Goal: Book appointment/travel/reservation

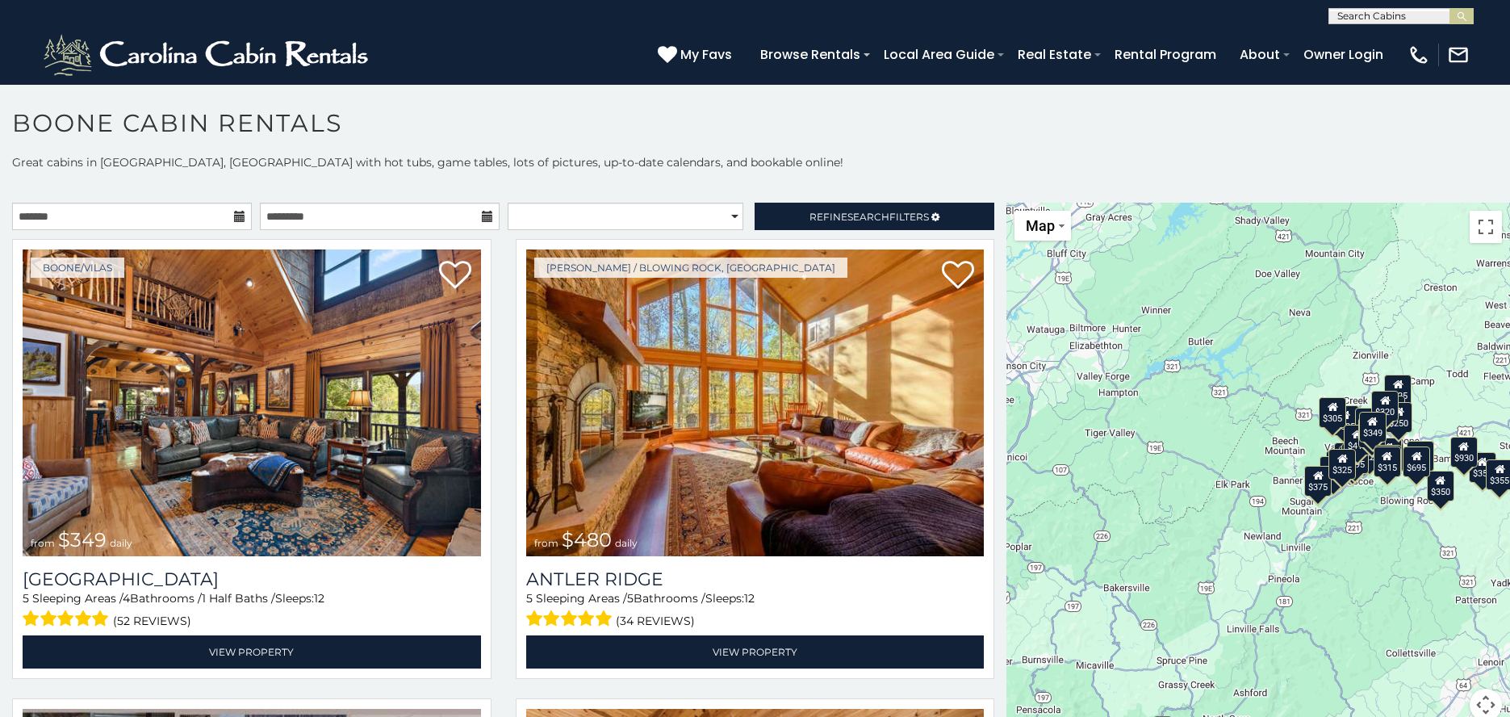
scroll to position [9, 0]
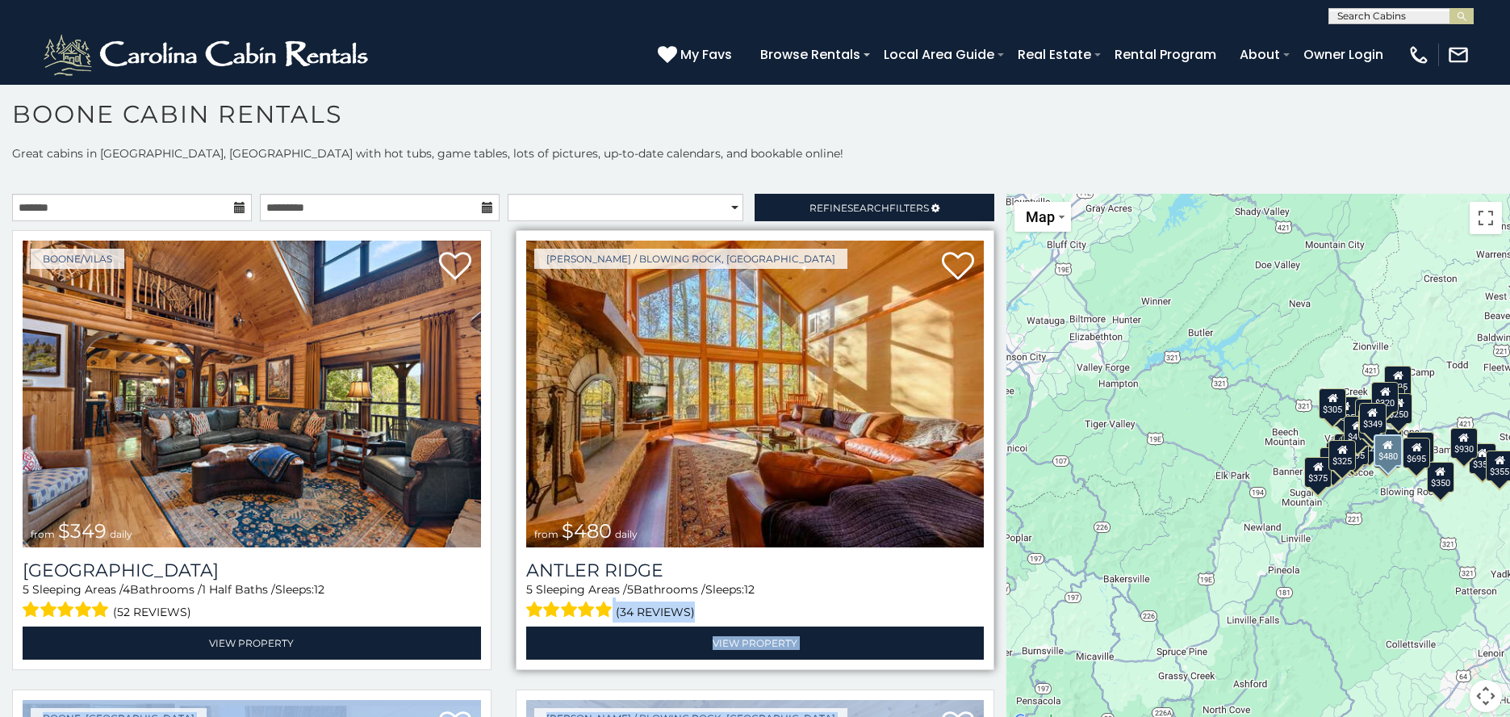
drag, startPoint x: 912, startPoint y: 677, endPoint x: 1165, endPoint y: 645, distance: 255.4
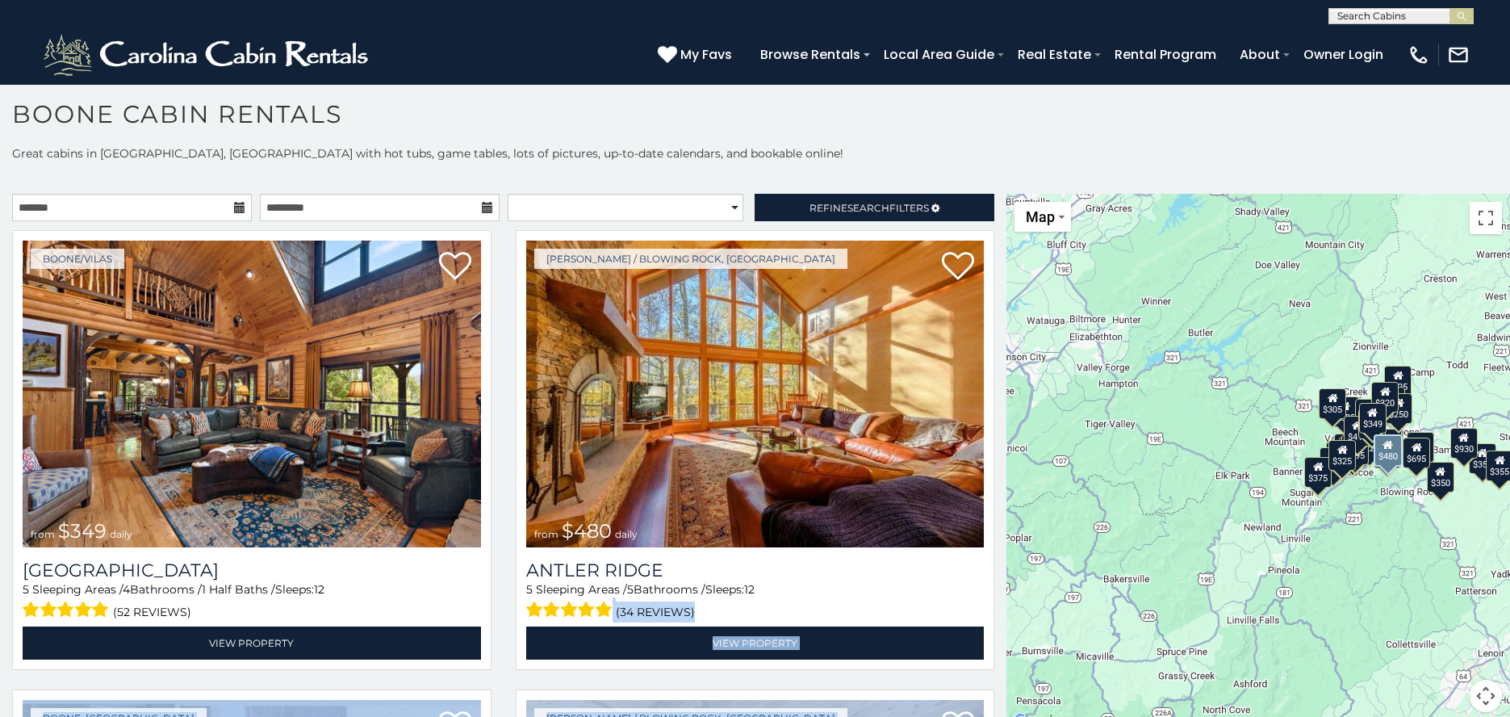
click at [922, 626] on link "View Property" at bounding box center [755, 642] width 458 height 33
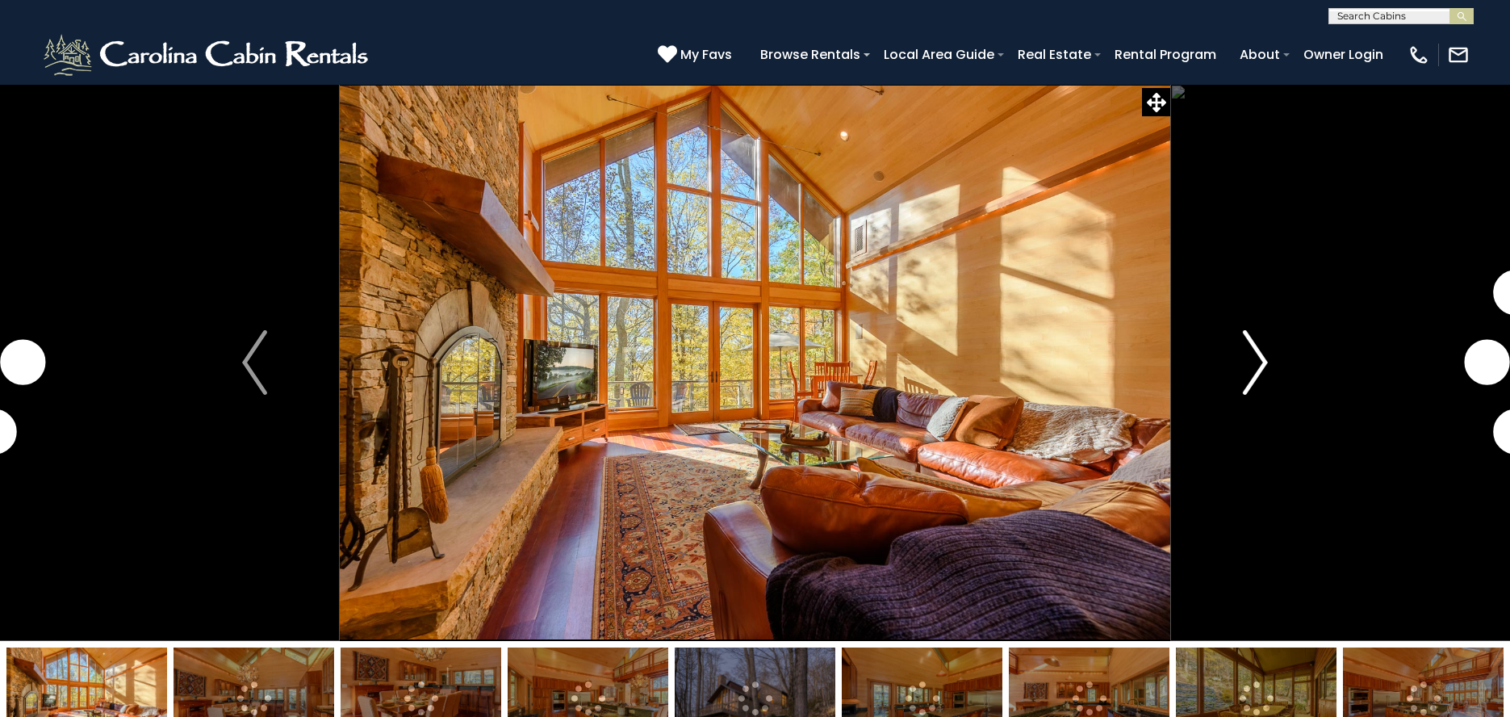
click at [1256, 357] on img "Next" at bounding box center [1255, 362] width 24 height 65
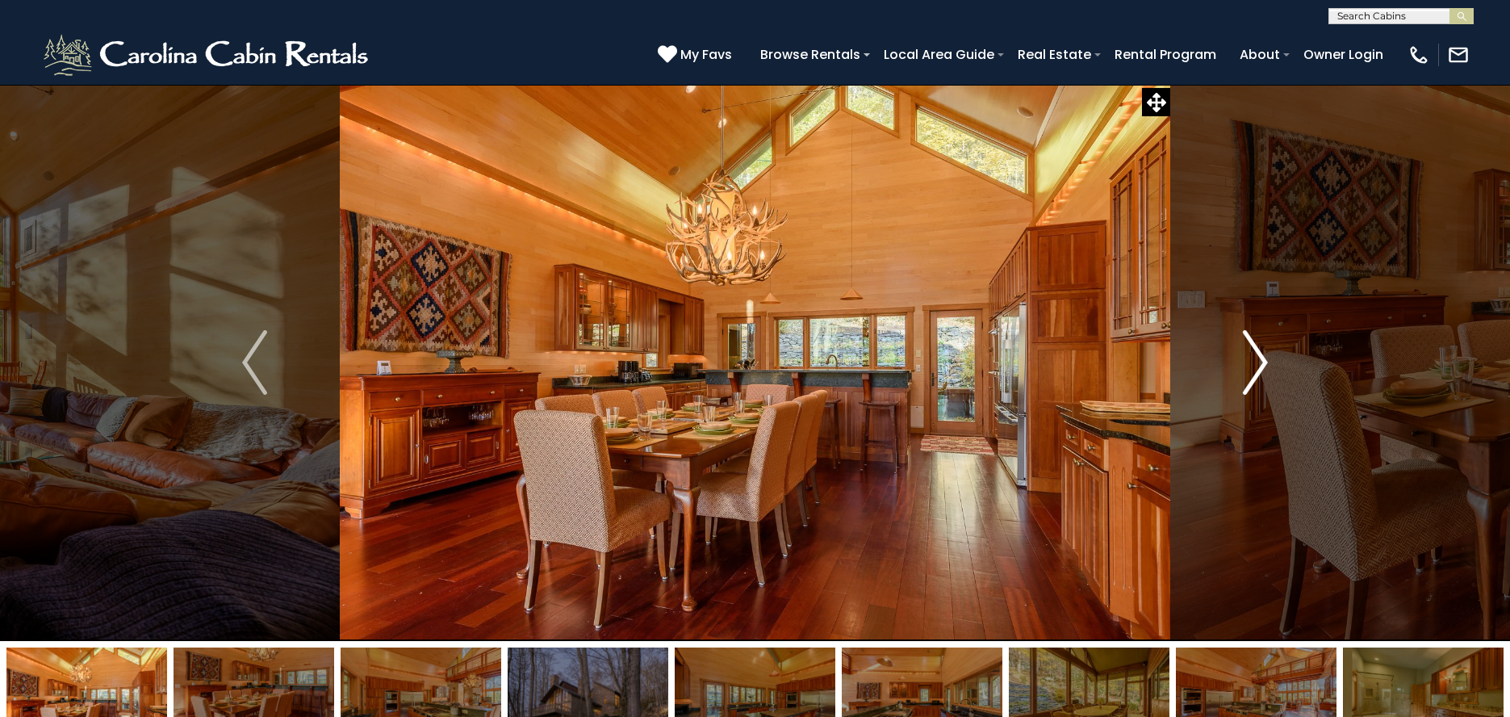
click at [1261, 357] on img "Next" at bounding box center [1255, 362] width 24 height 65
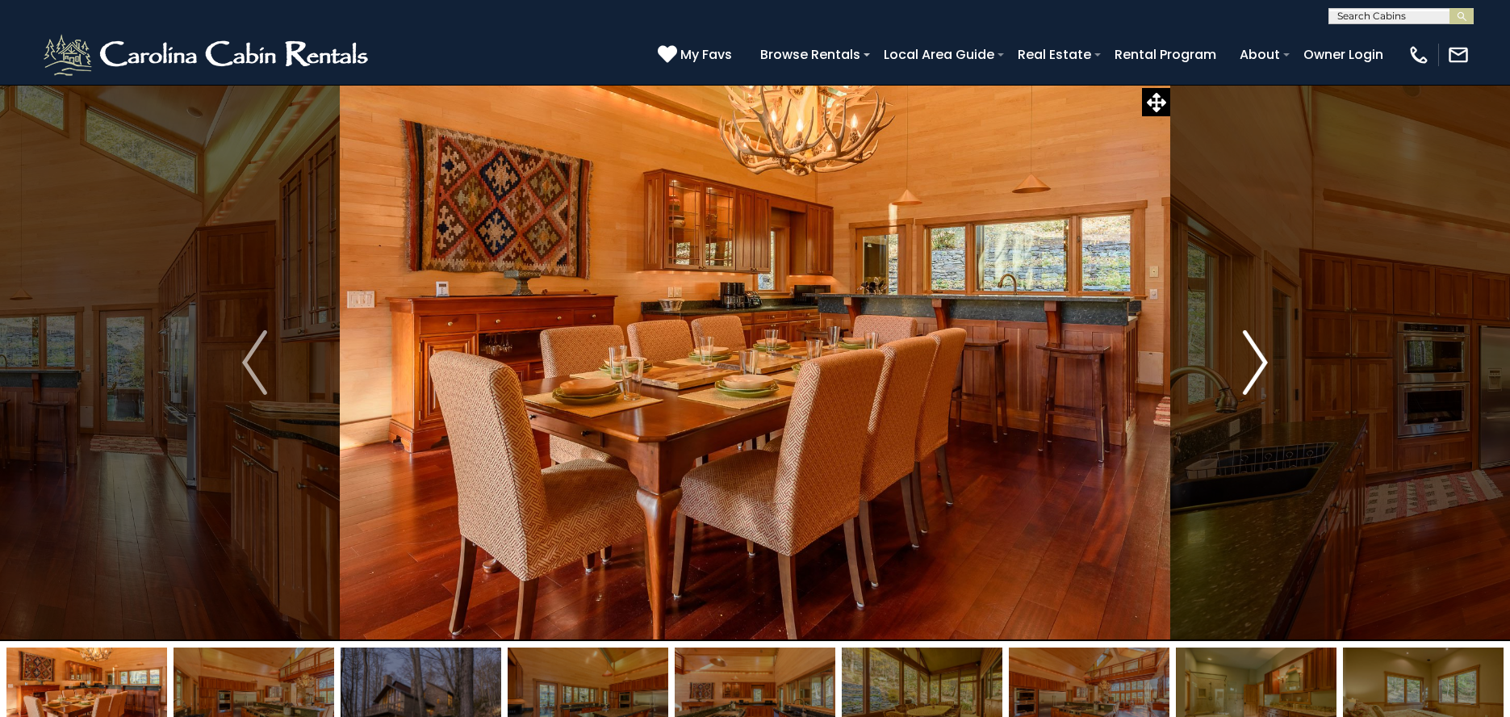
click at [1261, 357] on img "Next" at bounding box center [1255, 362] width 24 height 65
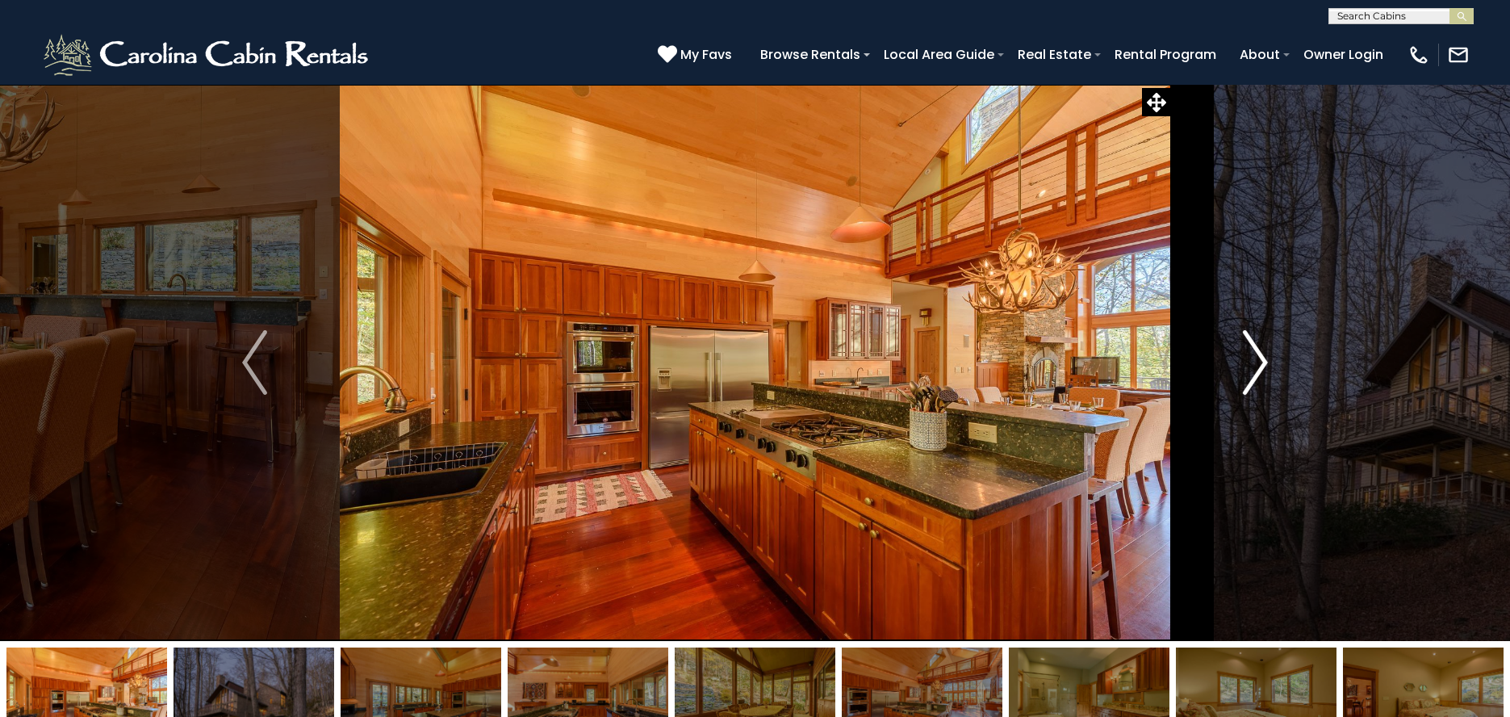
click at [1261, 357] on img "Next" at bounding box center [1255, 362] width 24 height 65
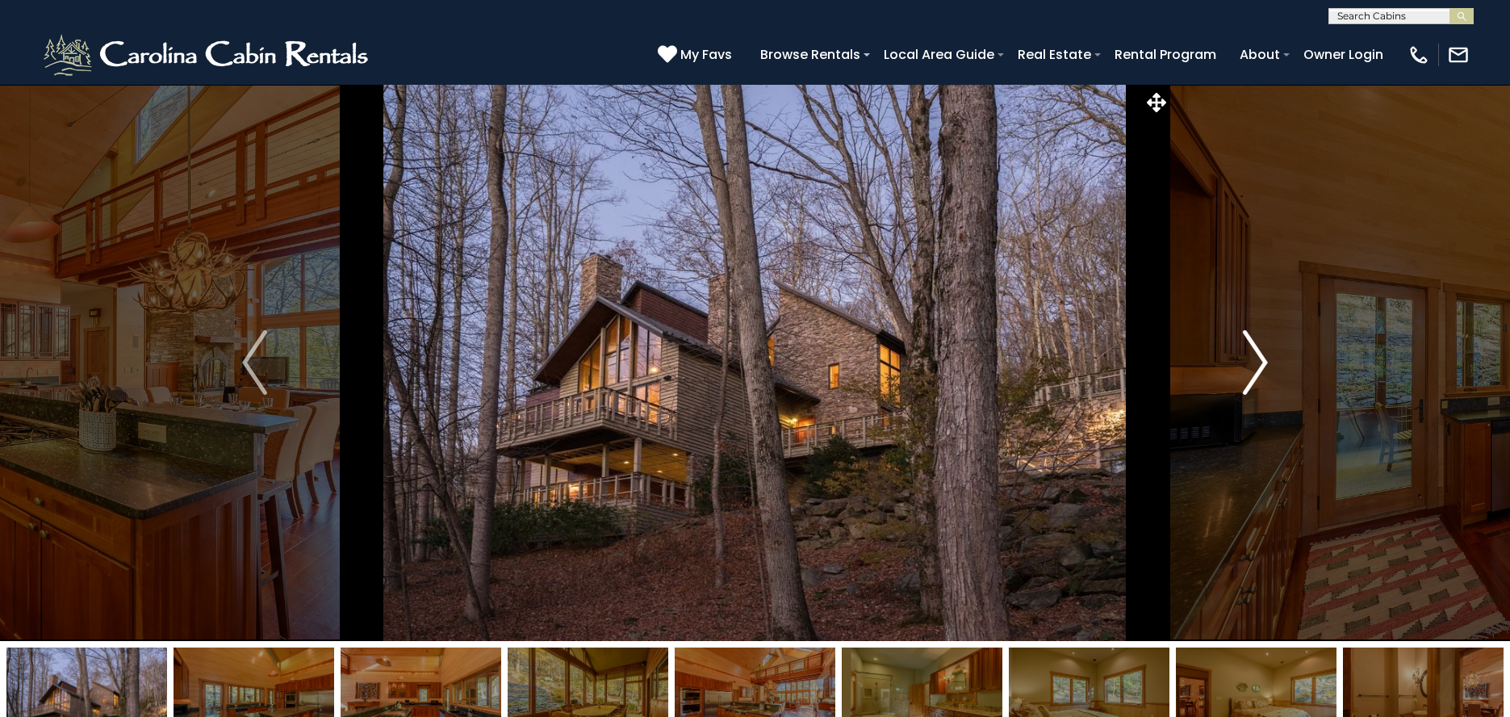
click at [1261, 357] on img "Next" at bounding box center [1255, 362] width 24 height 65
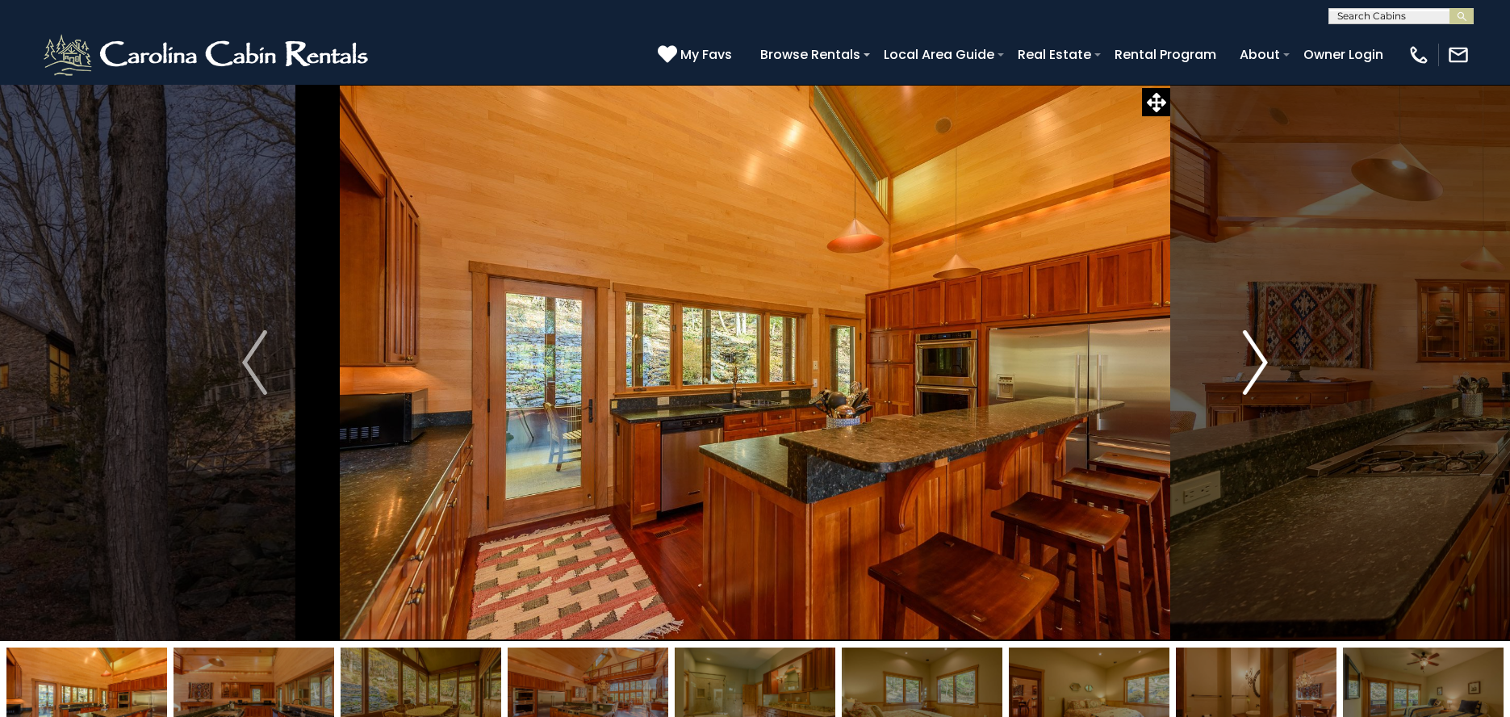
click at [1261, 357] on img "Next" at bounding box center [1255, 362] width 24 height 65
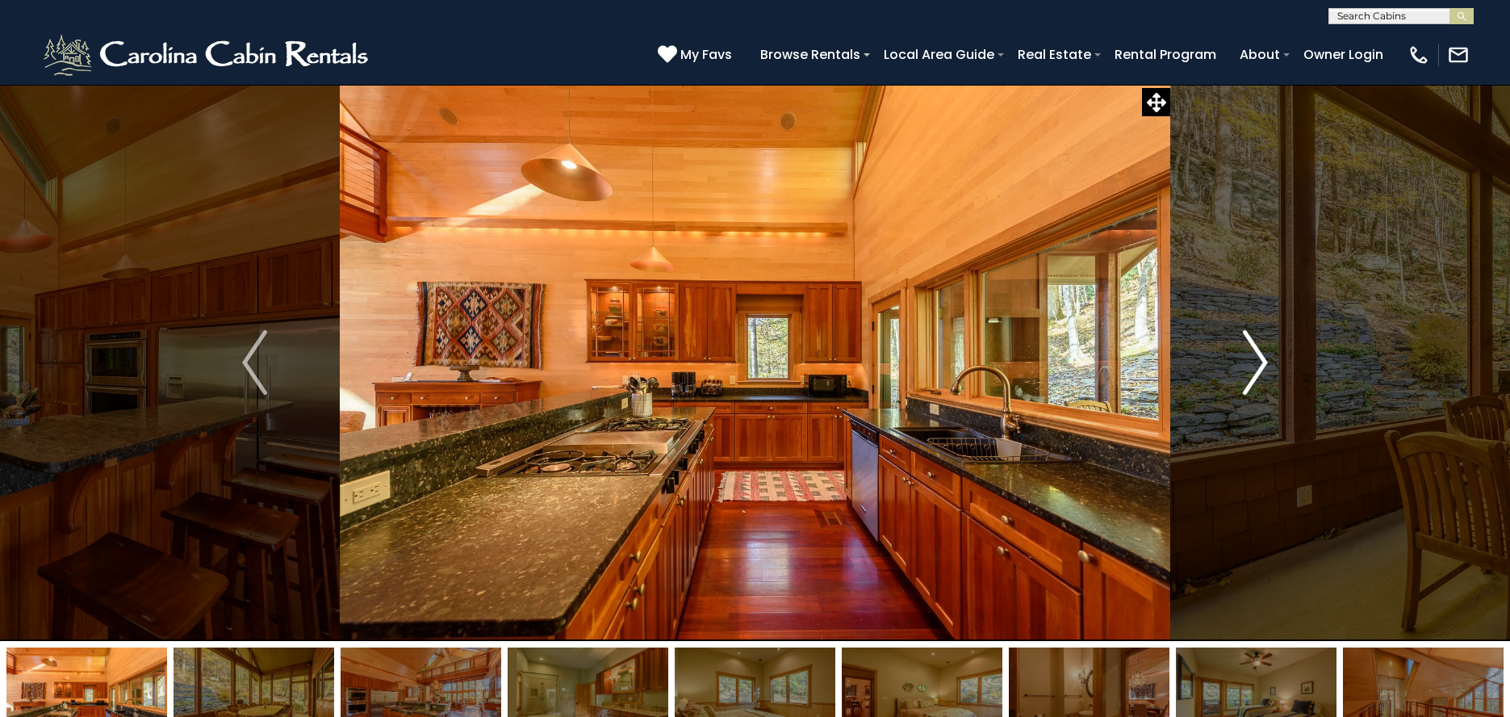
click at [1261, 357] on img "Next" at bounding box center [1255, 362] width 24 height 65
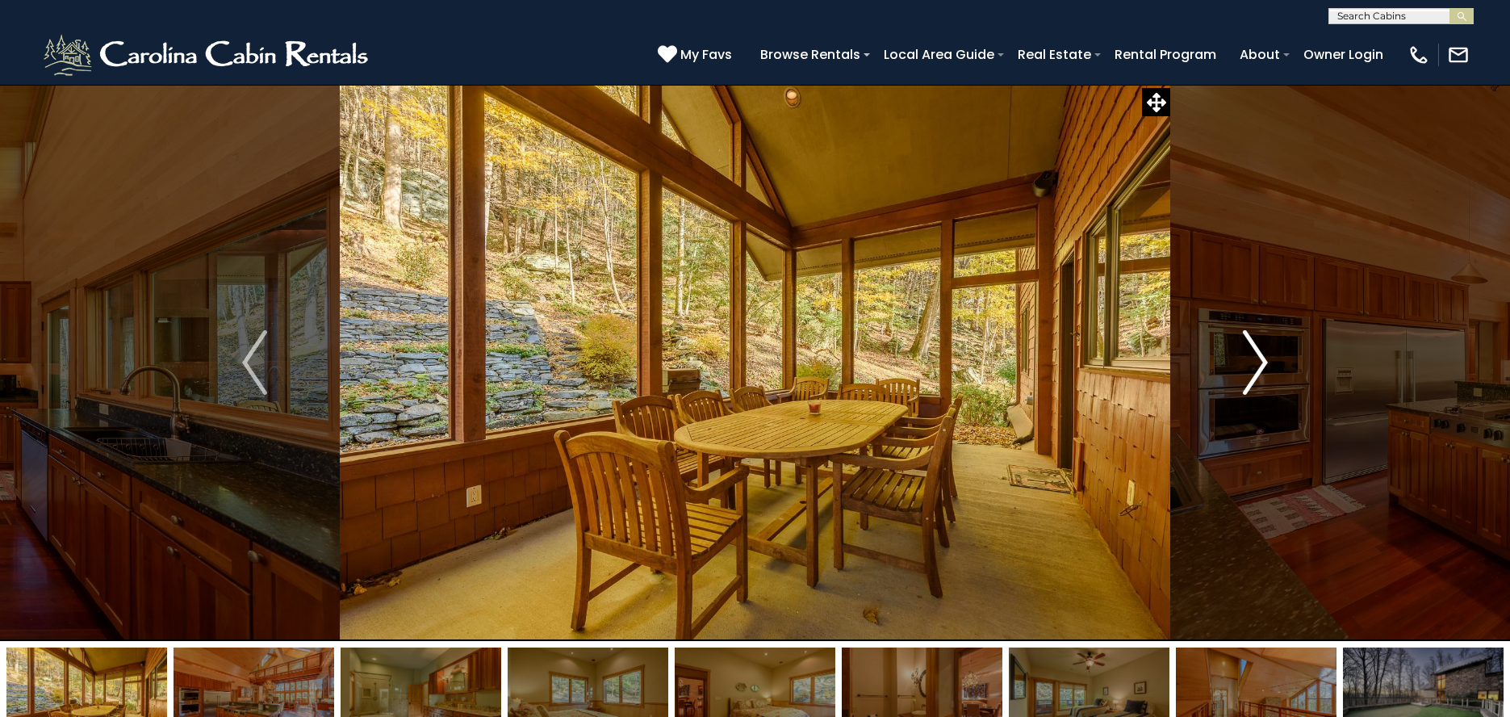
click at [1261, 357] on img "Next" at bounding box center [1255, 362] width 24 height 65
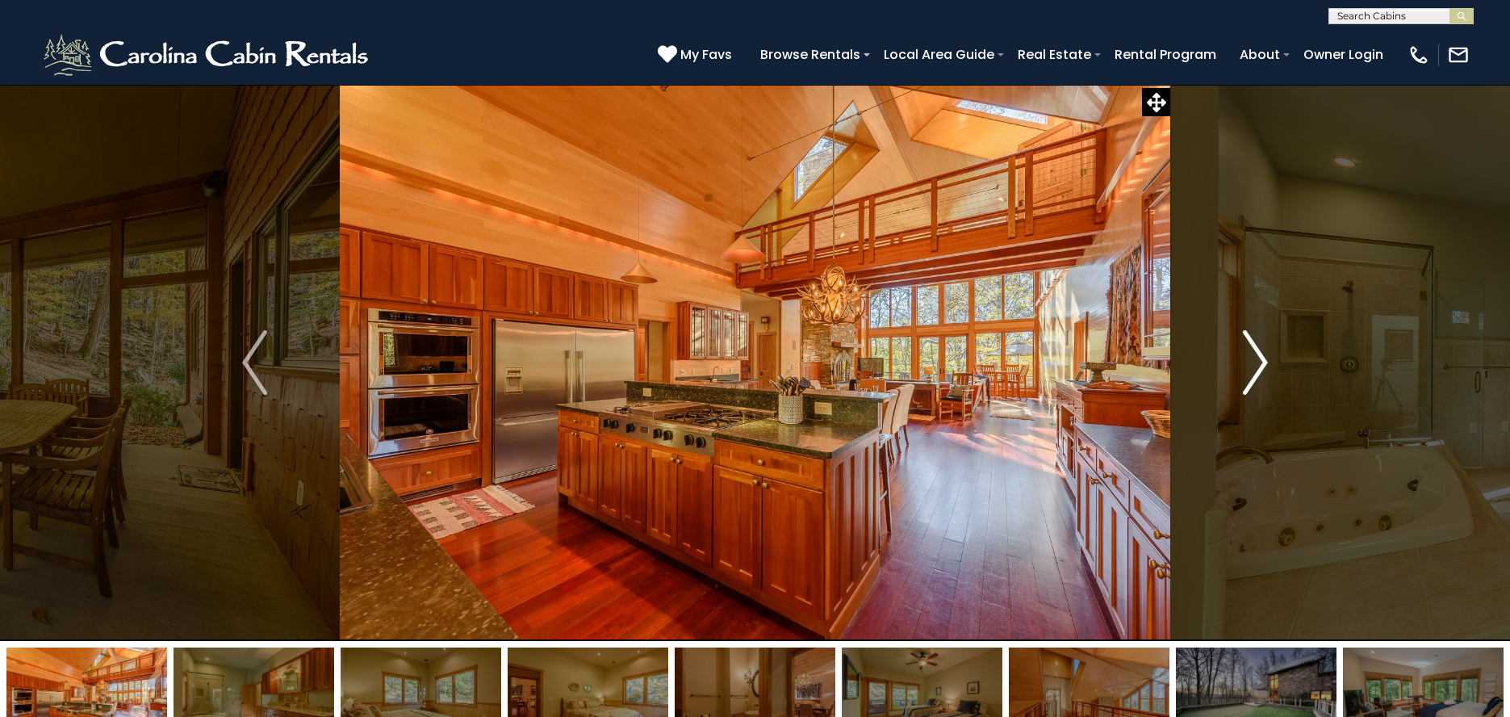
click at [1261, 357] on img "Next" at bounding box center [1255, 362] width 24 height 65
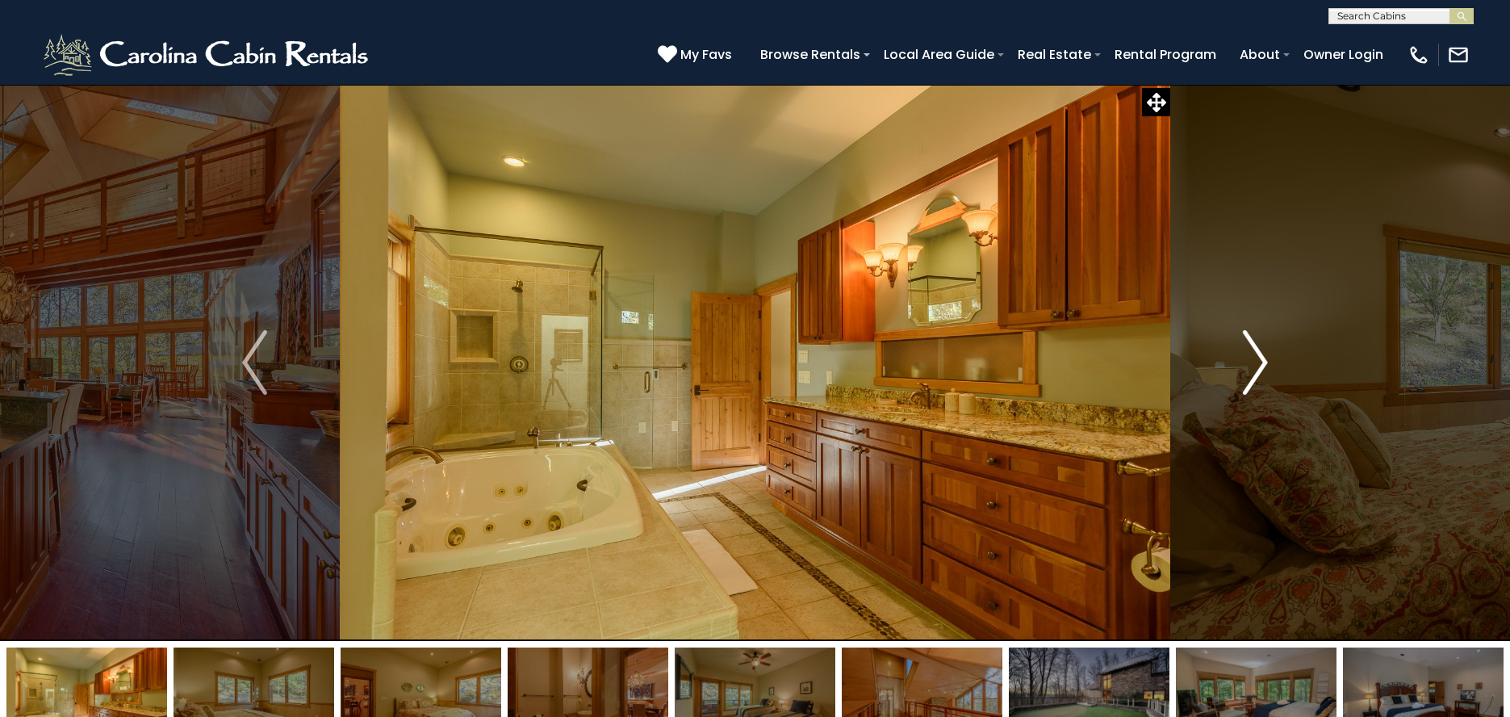
click at [1261, 357] on img "Next" at bounding box center [1255, 362] width 24 height 65
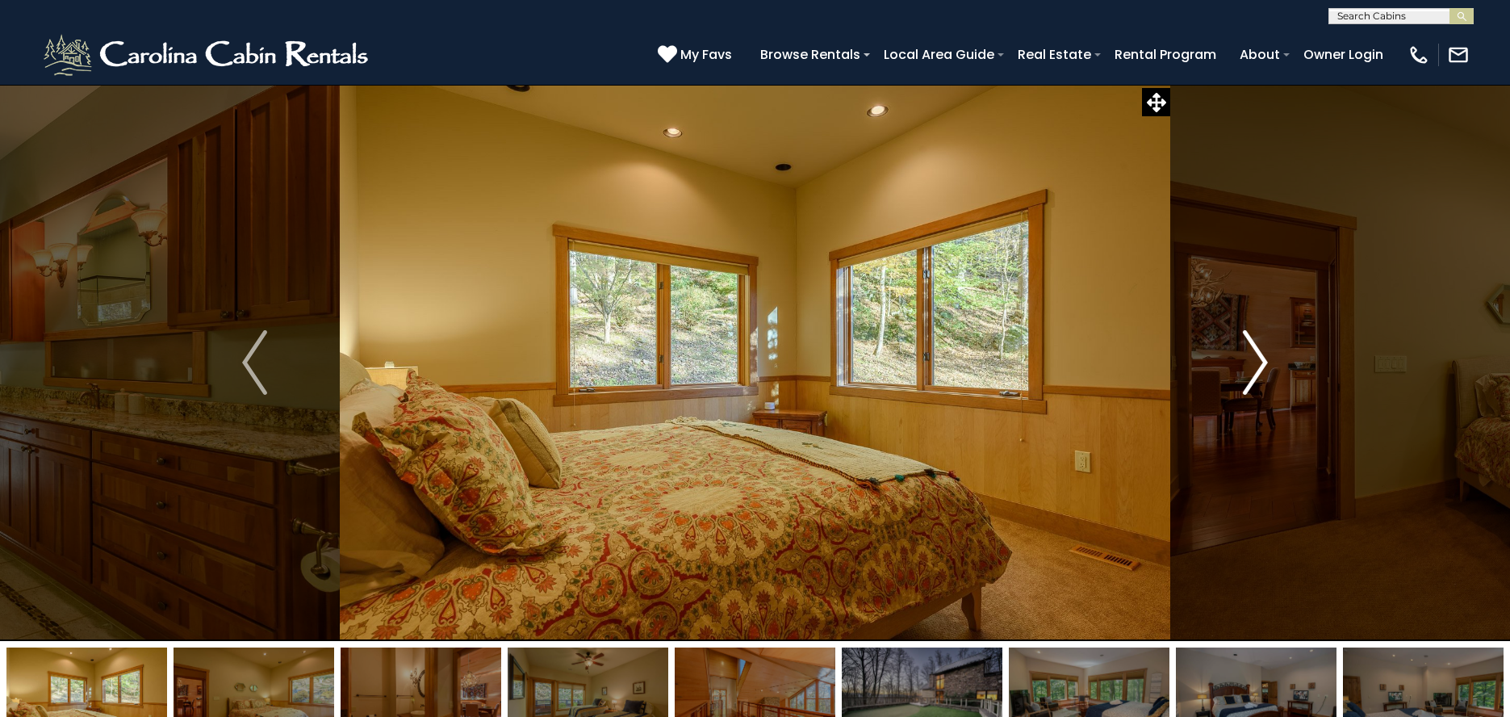
click at [1261, 357] on img "Next" at bounding box center [1255, 362] width 24 height 65
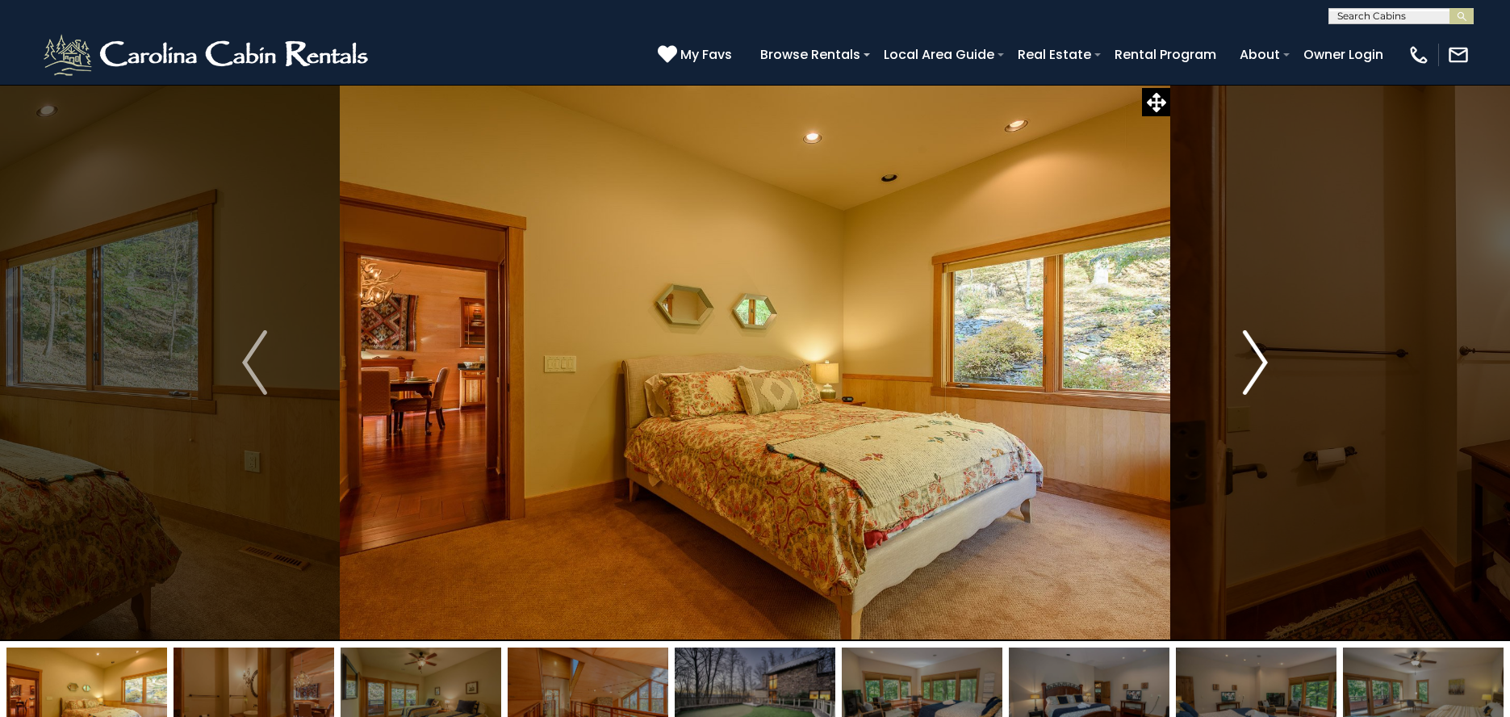
click at [1261, 357] on img "Next" at bounding box center [1255, 362] width 24 height 65
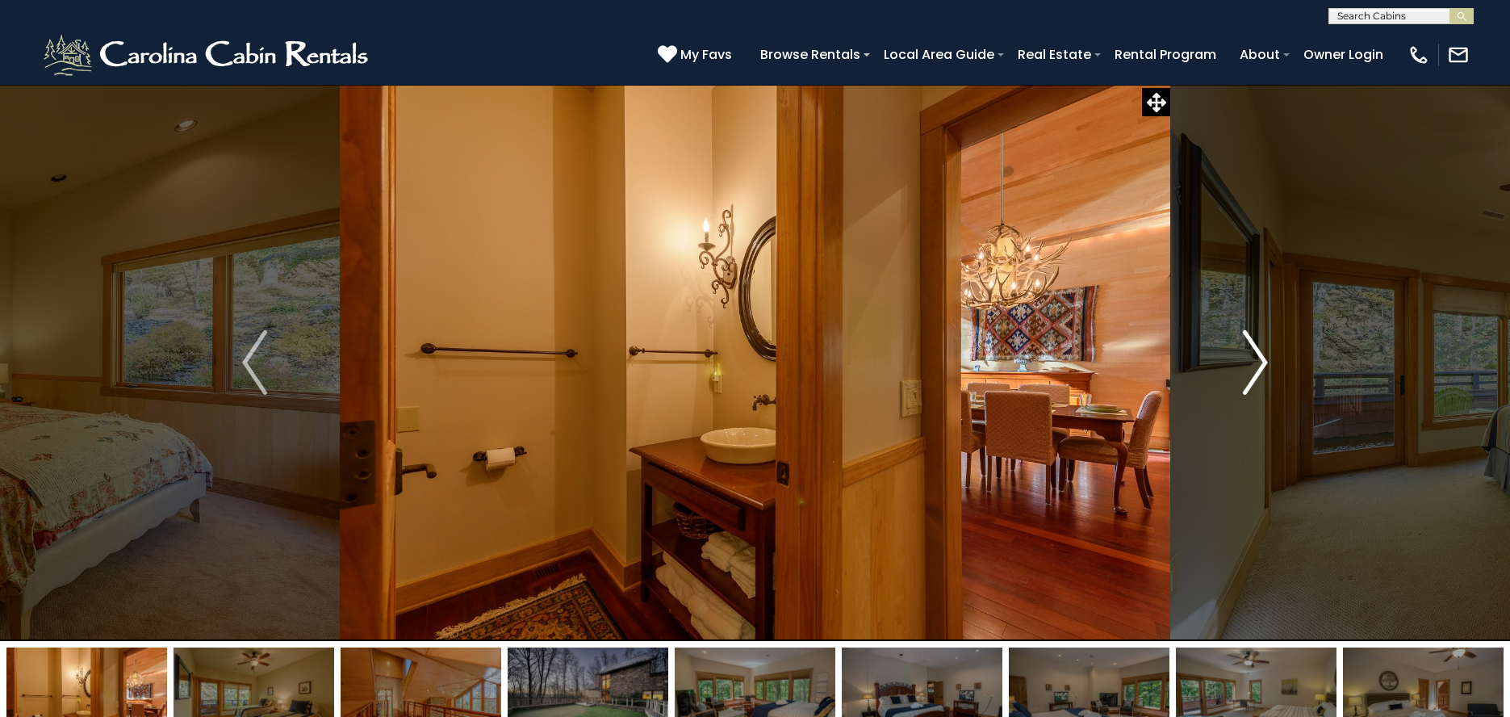
click at [1261, 357] on img "Next" at bounding box center [1255, 362] width 24 height 65
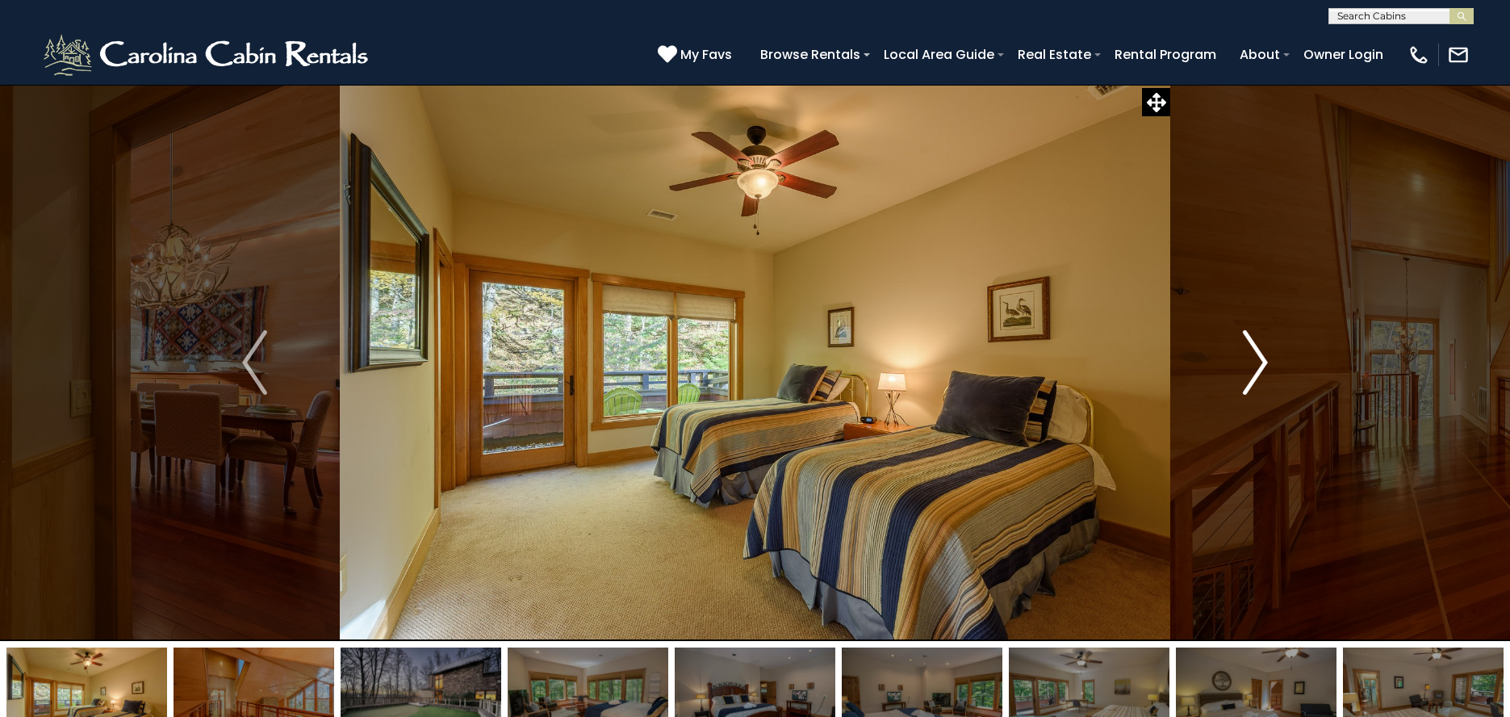
click at [1261, 357] on img "Next" at bounding box center [1255, 362] width 24 height 65
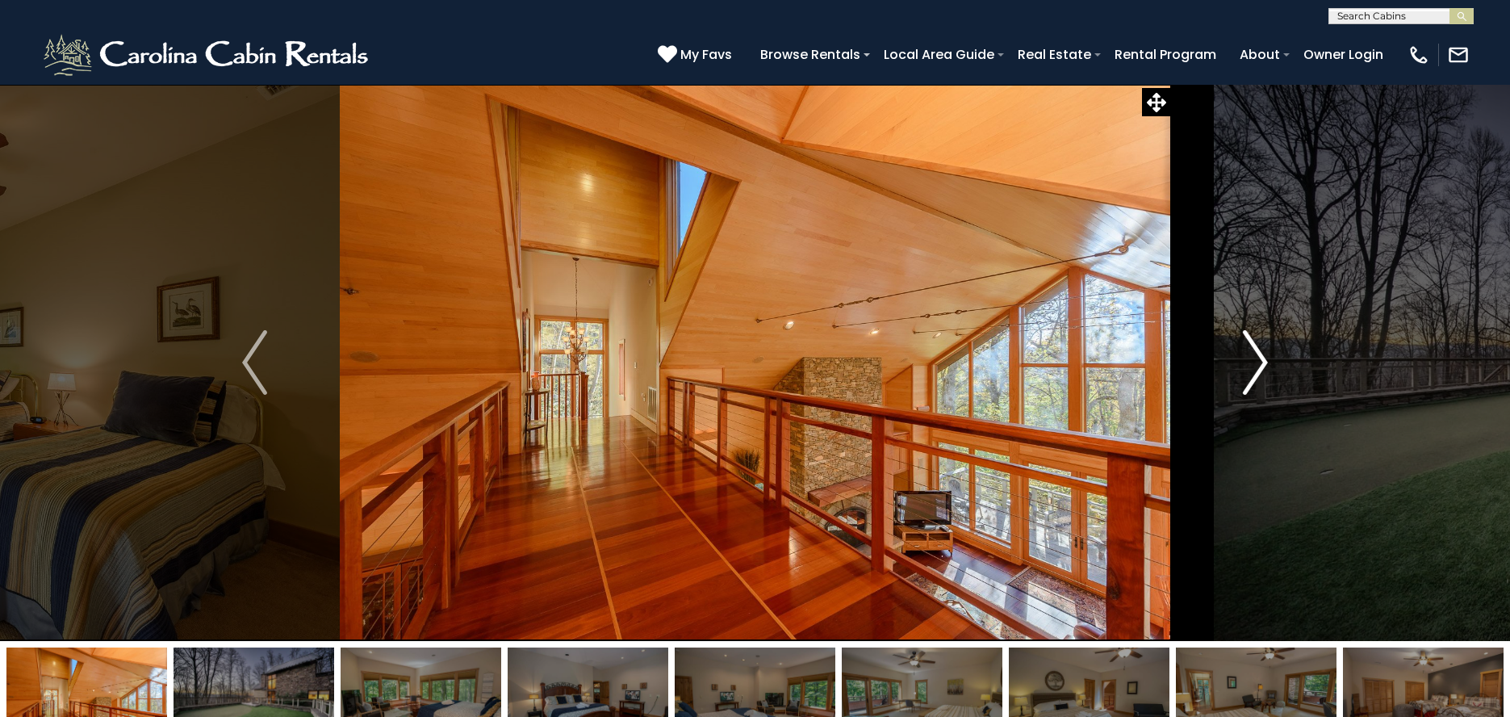
click at [1261, 357] on img "Next" at bounding box center [1255, 362] width 24 height 65
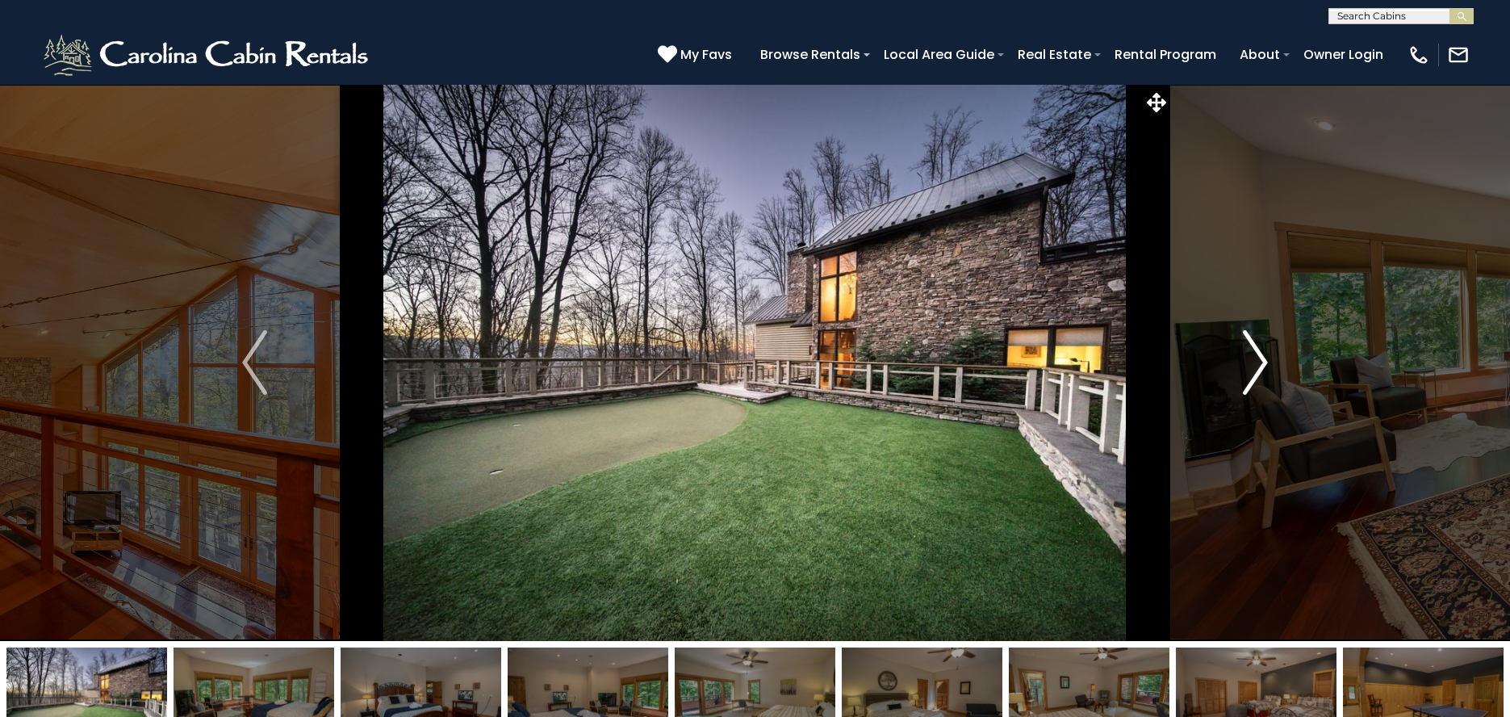
click at [1261, 357] on img "Next" at bounding box center [1255, 362] width 24 height 65
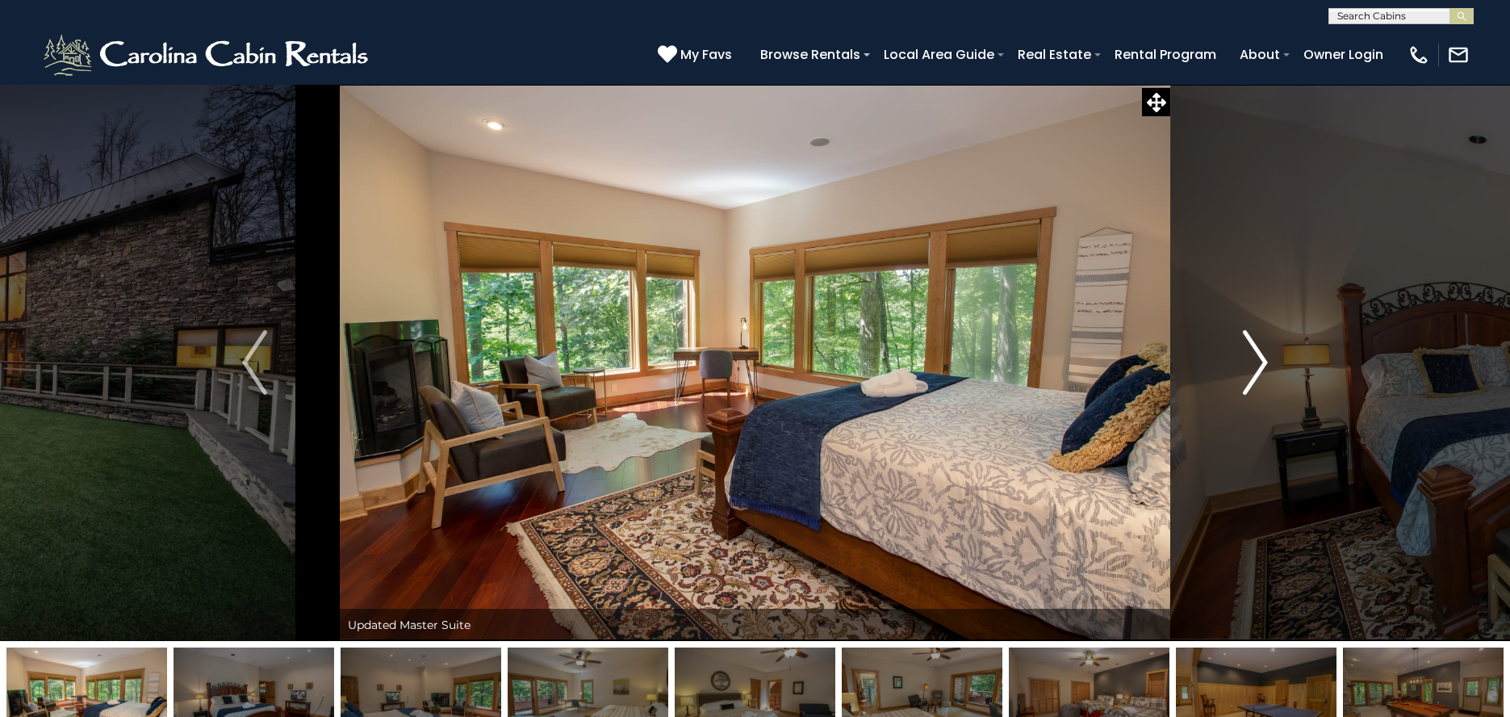
click at [1261, 357] on img "Next" at bounding box center [1255, 362] width 24 height 65
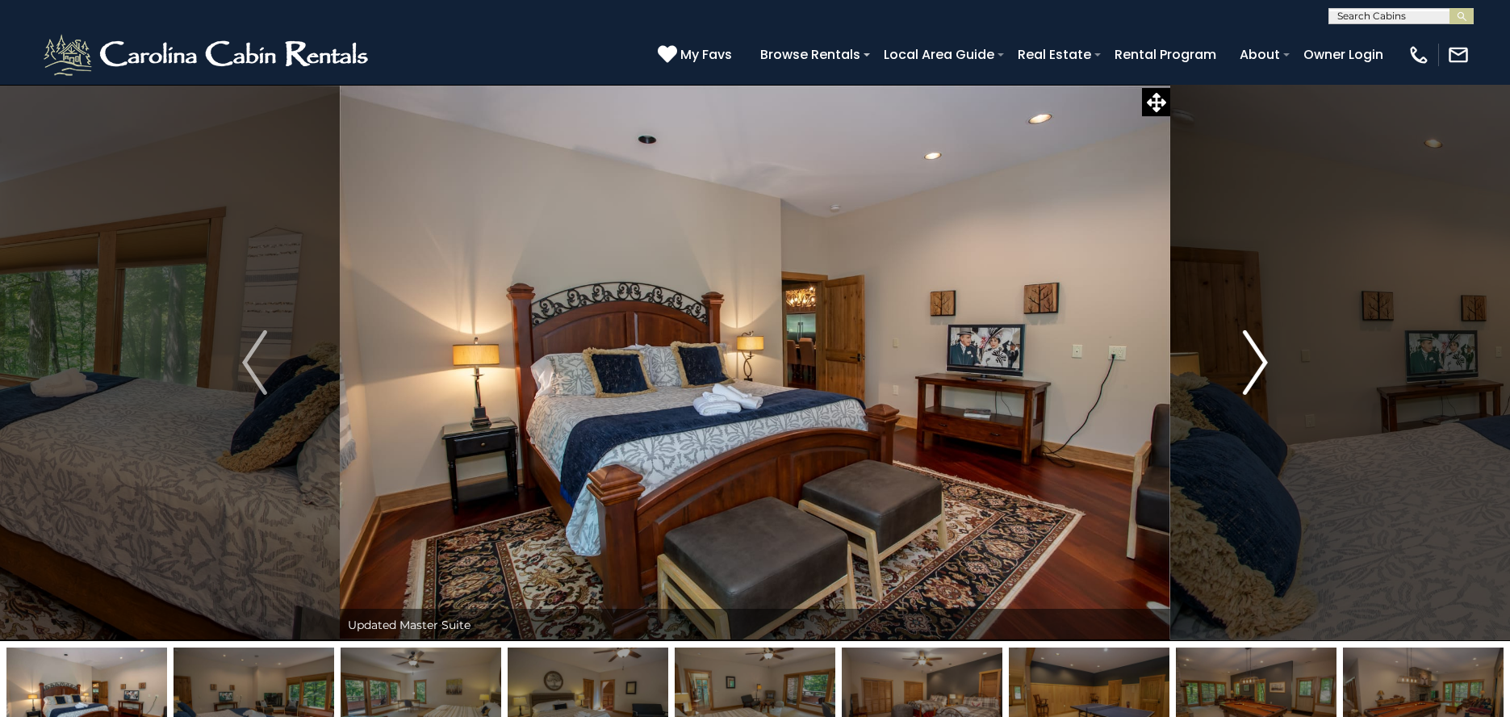
click at [1261, 357] on img "Next" at bounding box center [1255, 362] width 24 height 65
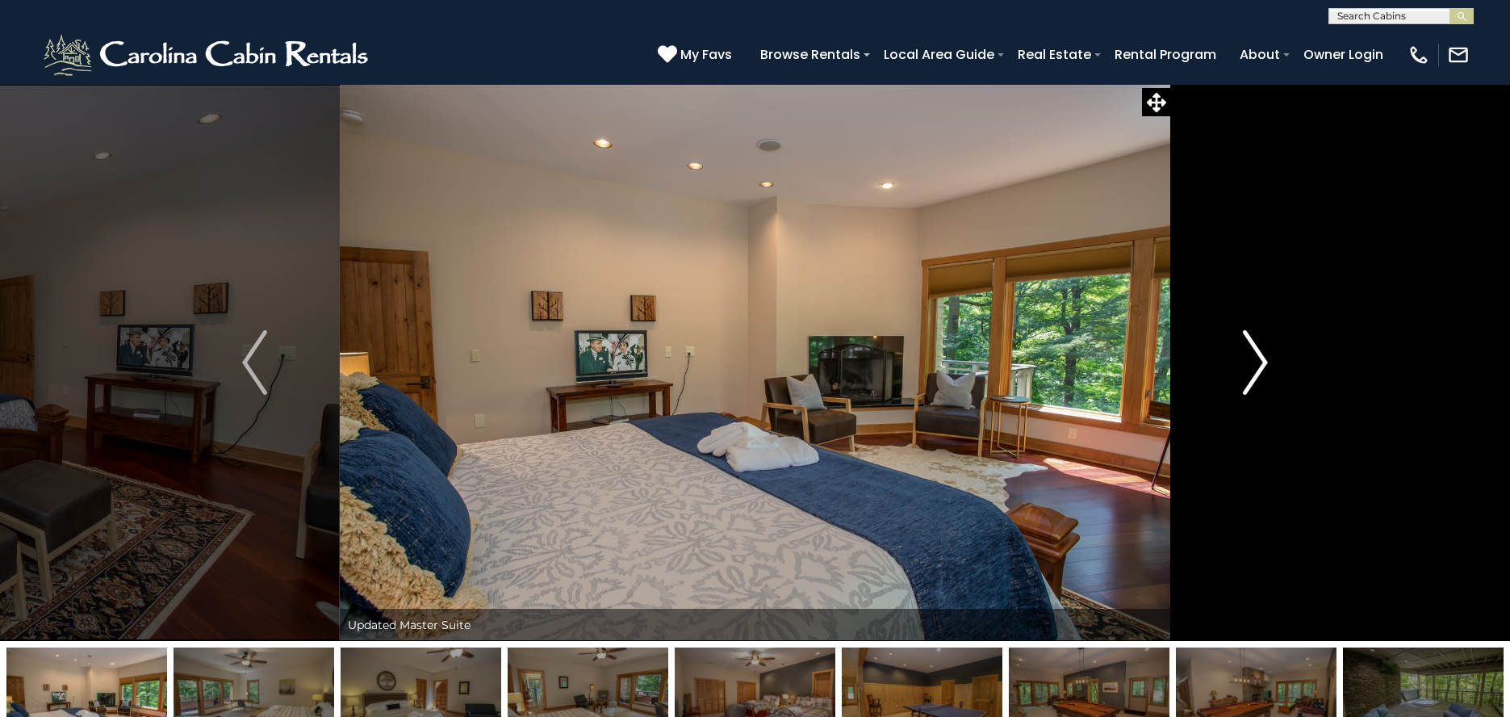
click at [1261, 357] on img "Next" at bounding box center [1255, 362] width 24 height 65
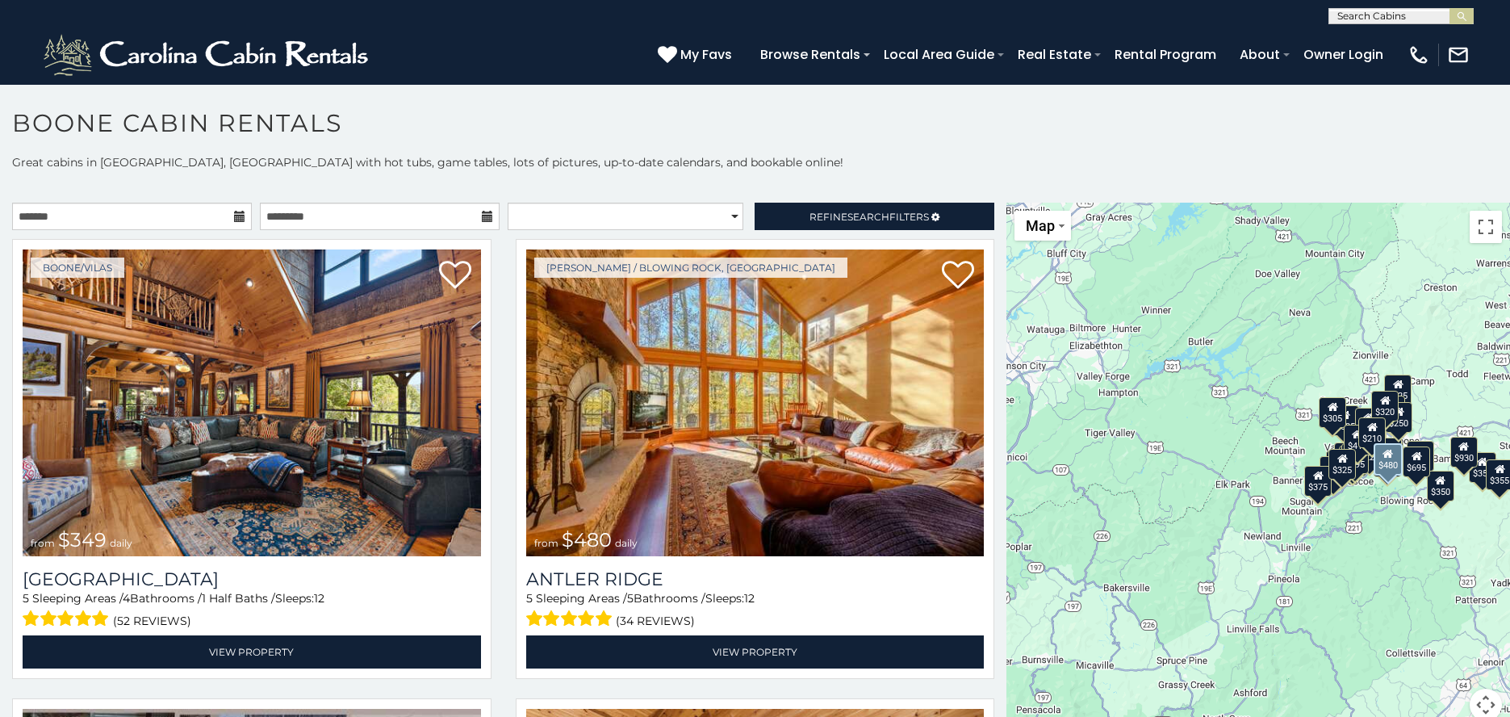
scroll to position [9, 0]
